Goal: Check status: Check status

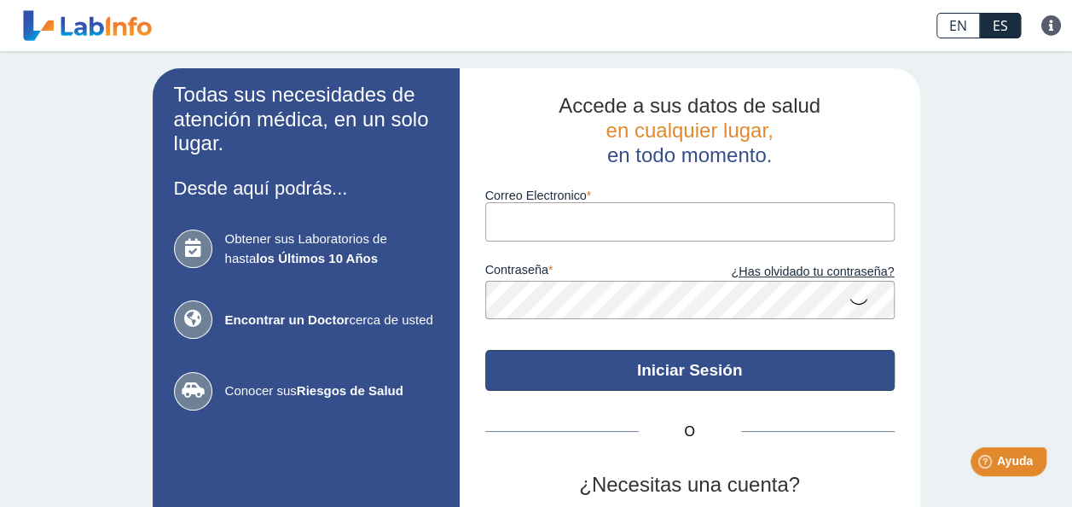
type input "[EMAIL_ADDRESS][DOMAIN_NAME]"
click at [694, 375] on button "Iniciar Sesión" at bounding box center [689, 370] width 409 height 41
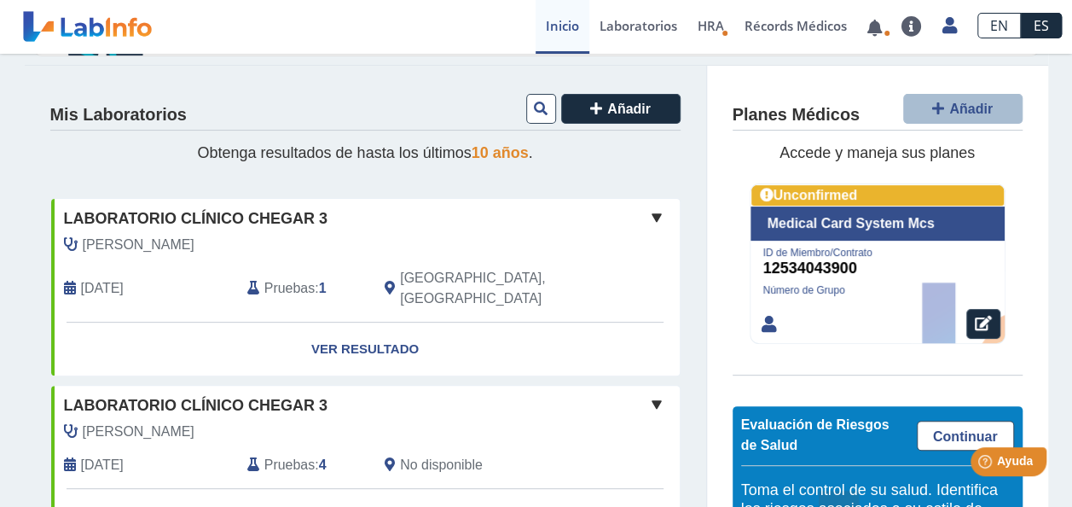
scroll to position [171, 0]
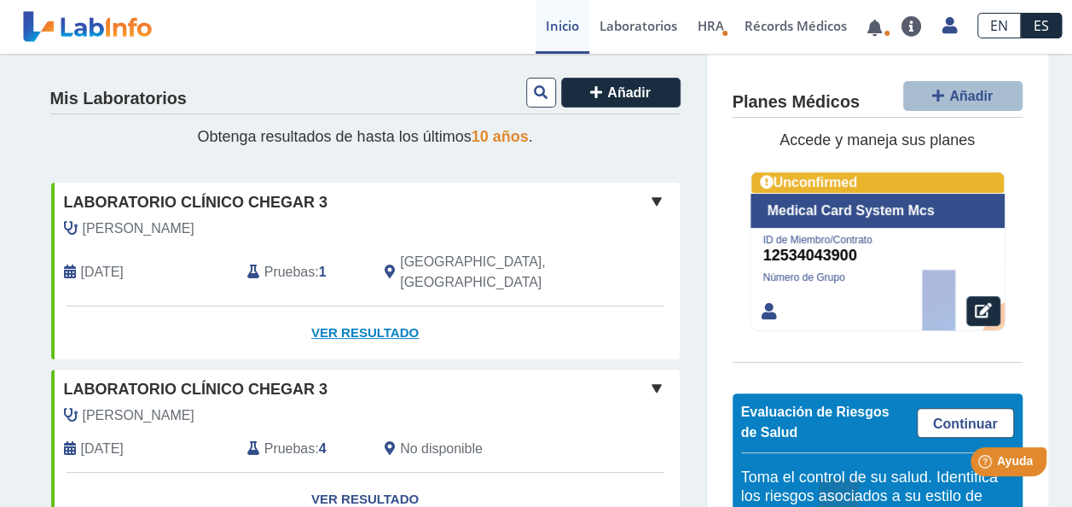
click at [380, 306] on link "Ver Resultado" at bounding box center [365, 333] width 629 height 54
